Goal: Task Accomplishment & Management: Manage account settings

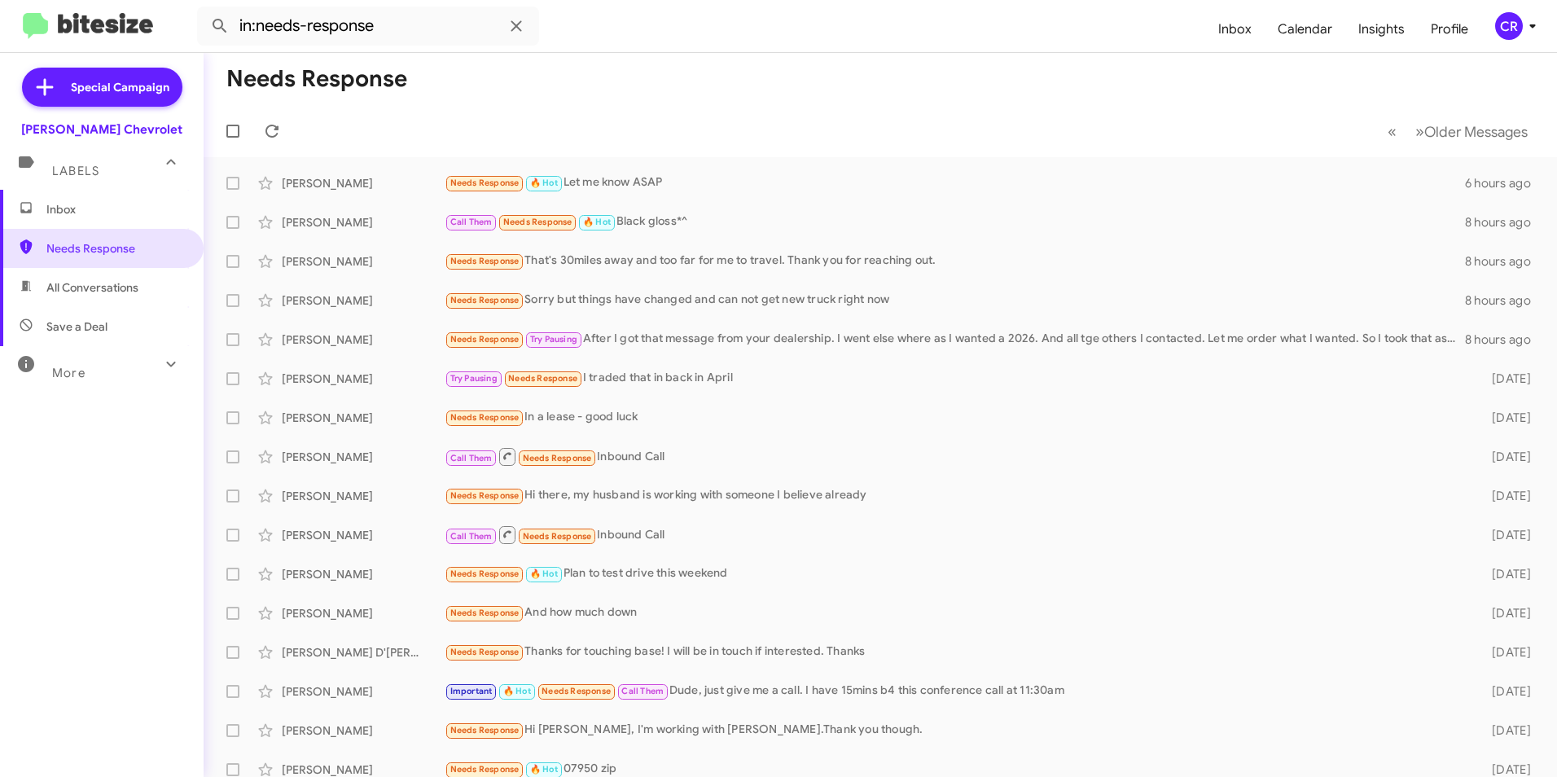
click at [112, 291] on span "All Conversations" at bounding box center [92, 287] width 92 height 16
type input "in:all-conversations"
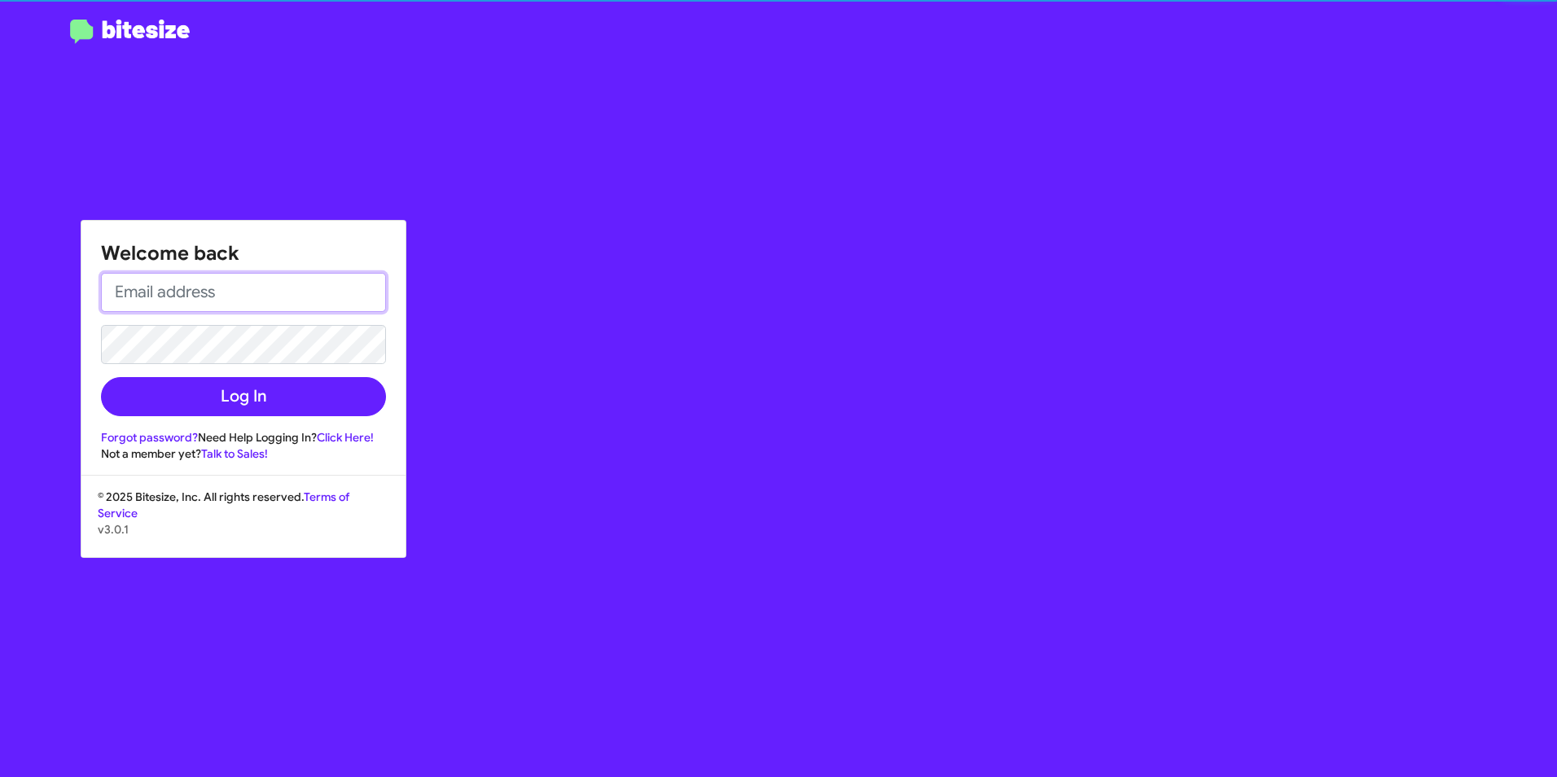
type input "[EMAIL_ADDRESS][DOMAIN_NAME]"
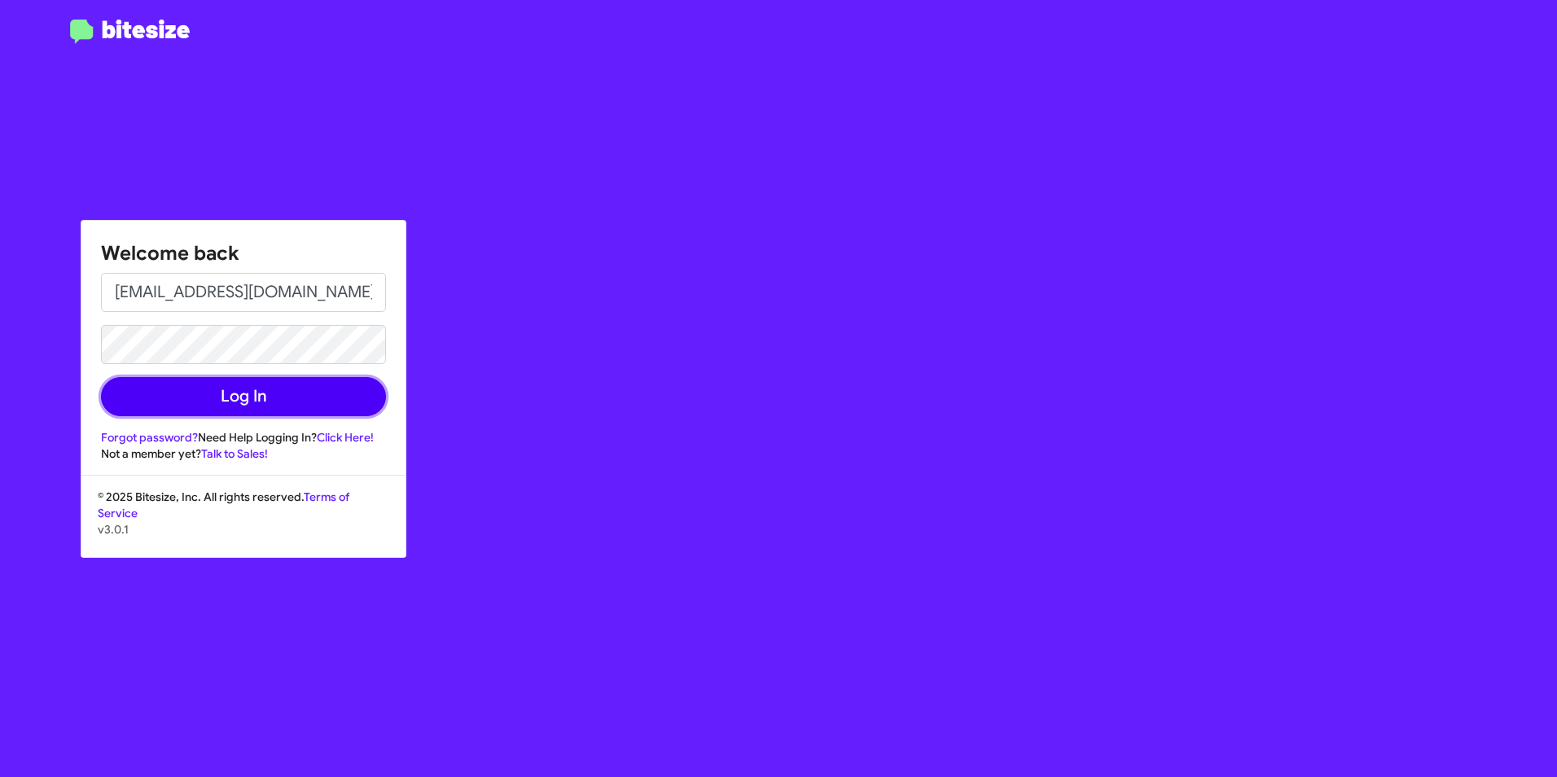
click at [169, 402] on button "Log In" at bounding box center [243, 396] width 285 height 39
